Goal: Task Accomplishment & Management: Use online tool/utility

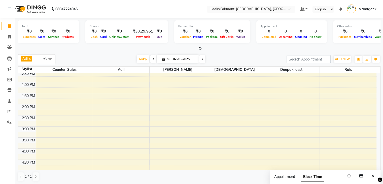
scroll to position [138, 0]
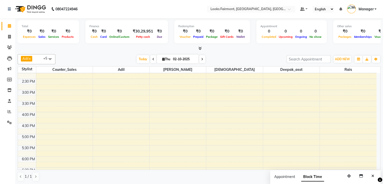
click at [201, 61] on span at bounding box center [202, 59] width 6 height 8
type input "03-10-2025"
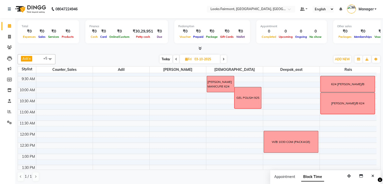
scroll to position [0, 0]
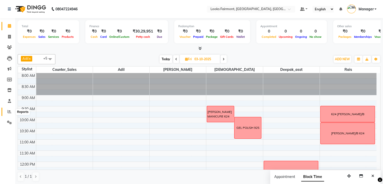
click at [8, 109] on span at bounding box center [9, 112] width 9 height 6
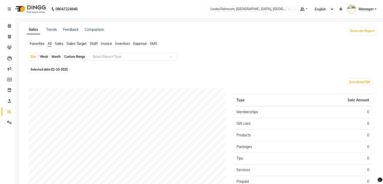
click at [48, 70] on span "Selected date: [DATE]" at bounding box center [49, 69] width 40 height 6
select select "10"
select select "2025"
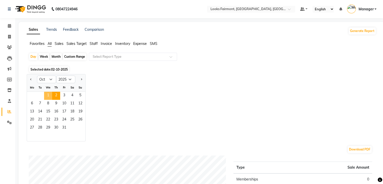
click at [50, 94] on span "1" at bounding box center [48, 96] width 8 height 8
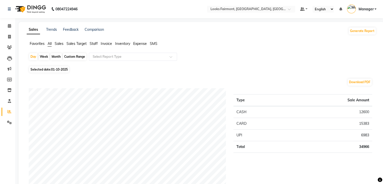
click at [97, 44] on span "Staff" at bounding box center [94, 43] width 8 height 5
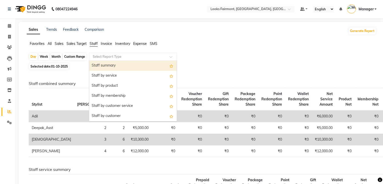
click at [145, 58] on input "text" at bounding box center [128, 56] width 73 height 5
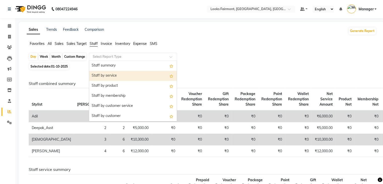
click at [127, 75] on div "Staff by service" at bounding box center [133, 76] width 88 height 10
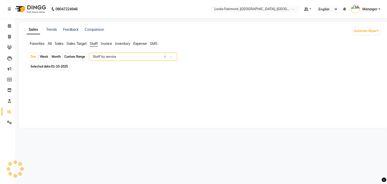
select select "full_report"
select select "pdf"
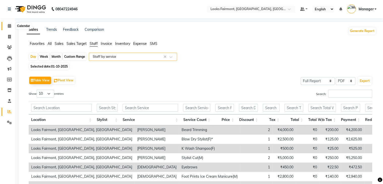
click at [10, 26] on icon at bounding box center [9, 26] width 3 height 4
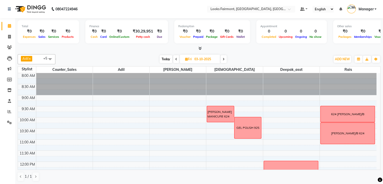
click at [174, 56] on span at bounding box center [176, 59] width 6 height 8
type input "02-10-2025"
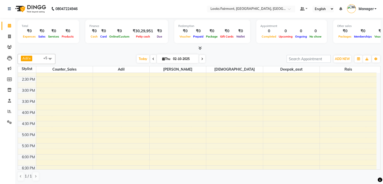
scroll to position [88, 0]
